Goal: Information Seeking & Learning: Learn about a topic

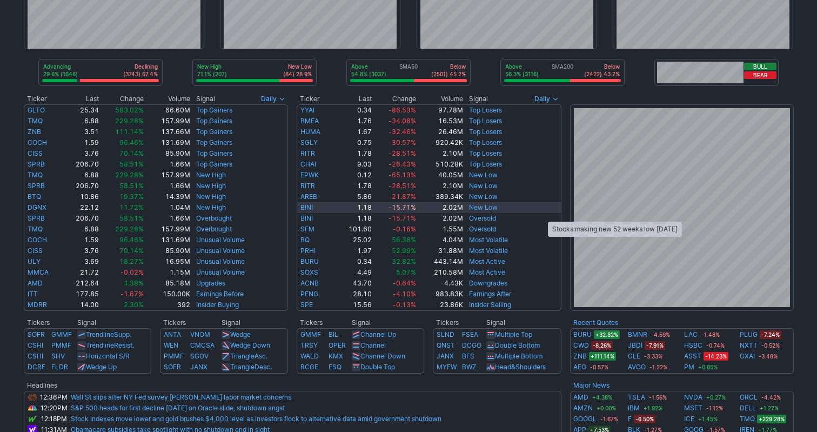
scroll to position [193, 0]
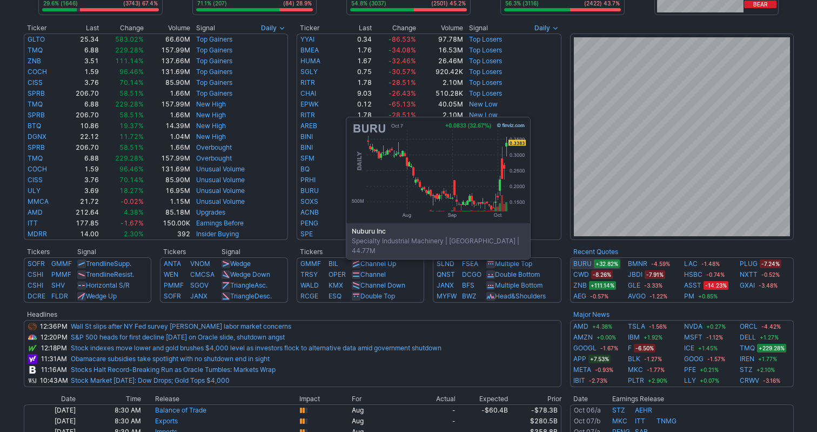
click at [577, 265] on link "BURU" at bounding box center [582, 263] width 18 height 11
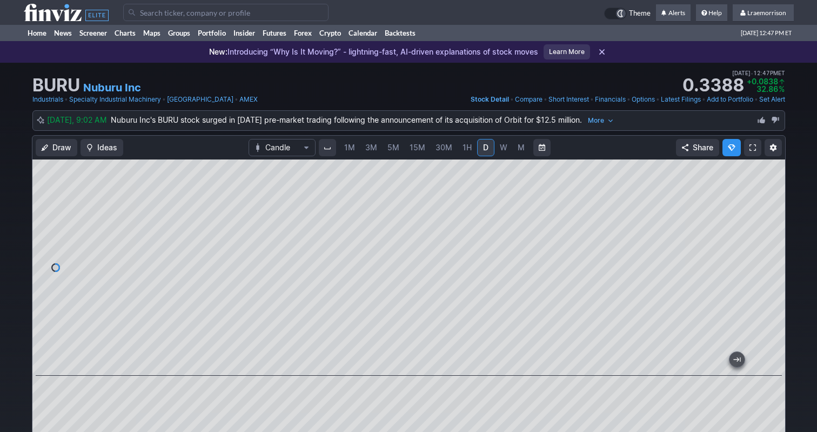
click at [351, 147] on span "1M" at bounding box center [349, 147] width 11 height 9
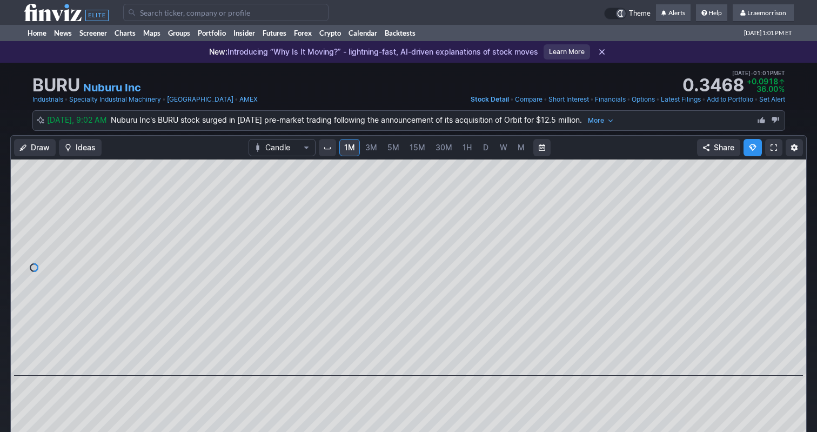
click at [183, 15] on input "Search" at bounding box center [225, 12] width 205 height 17
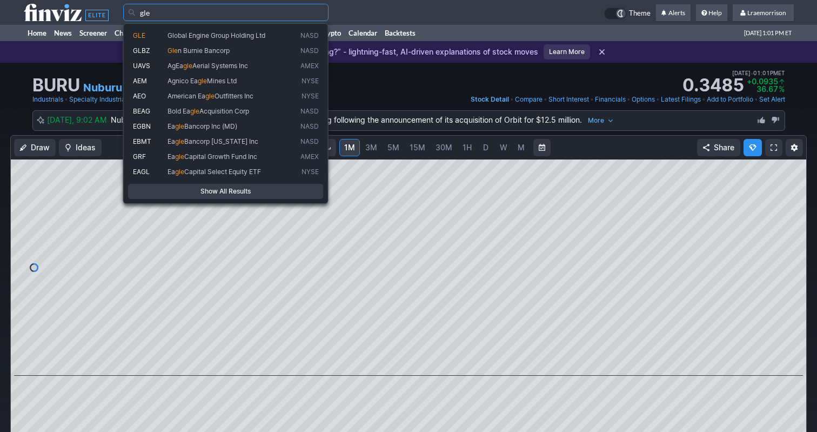
type input "gle"
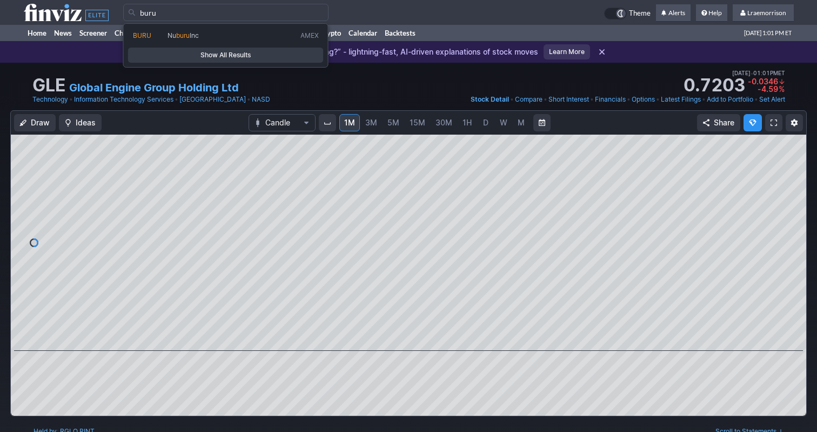
type input "buru"
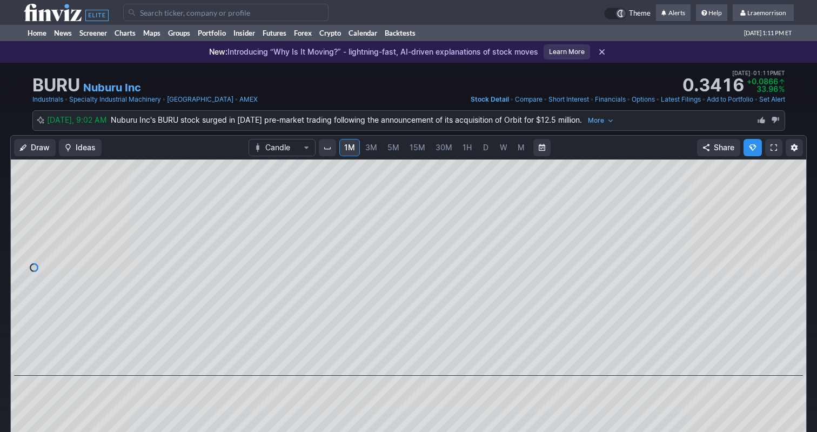
click at [485, 152] on span "D" at bounding box center [486, 147] width 8 height 11
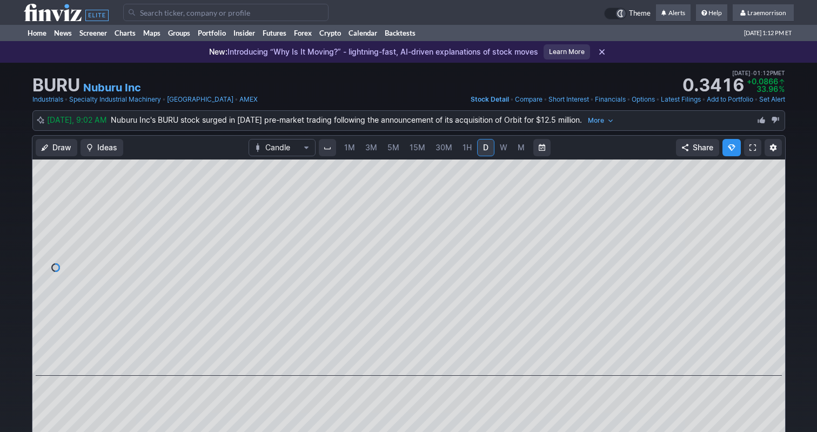
click at [519, 151] on span "M" at bounding box center [520, 147] width 7 height 9
click at [357, 145] on link "1M" at bounding box center [349, 147] width 21 height 17
